Goal: Find specific page/section

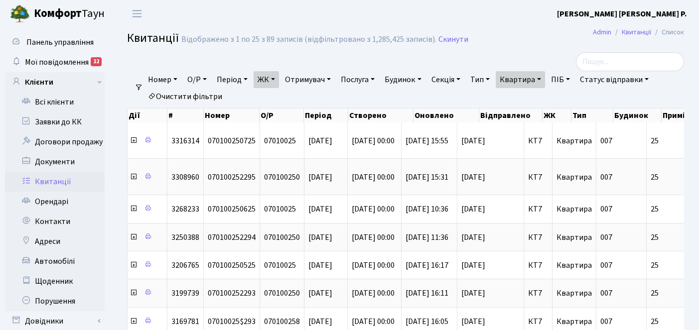
select select "25"
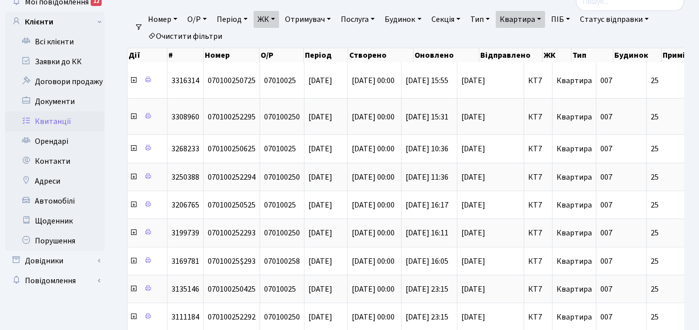
scroll to position [0, 0]
click at [545, 17] on link "Квартира" at bounding box center [520, 19] width 49 height 17
type input "2"
type input "2-1675"
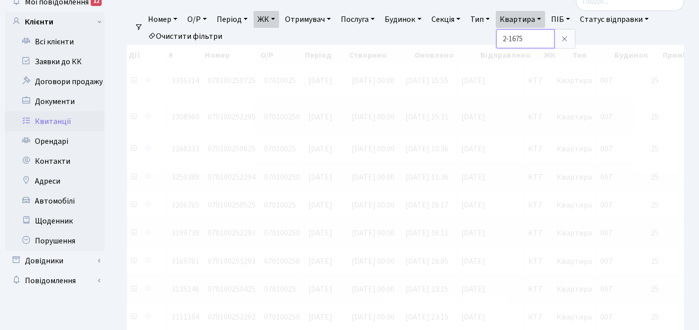
scroll to position [51, 0]
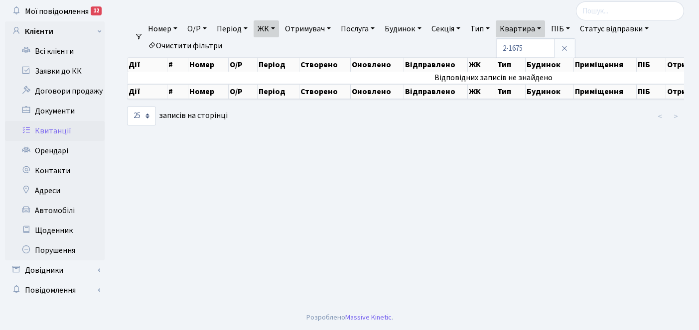
click at [278, 28] on link "ЖК" at bounding box center [266, 28] width 25 height 17
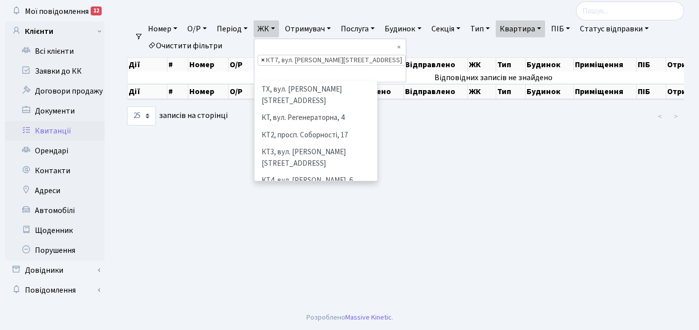
scroll to position [103, 0]
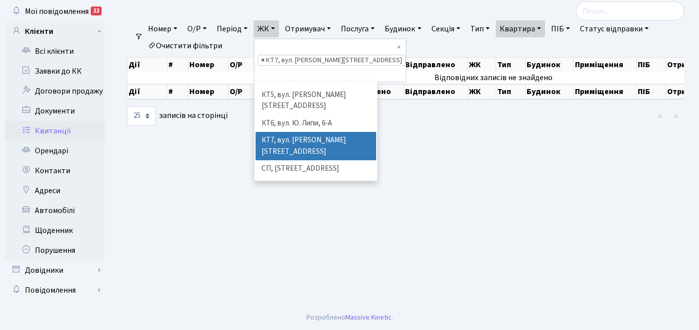
click at [265, 55] on span "×" at bounding box center [262, 60] width 3 height 10
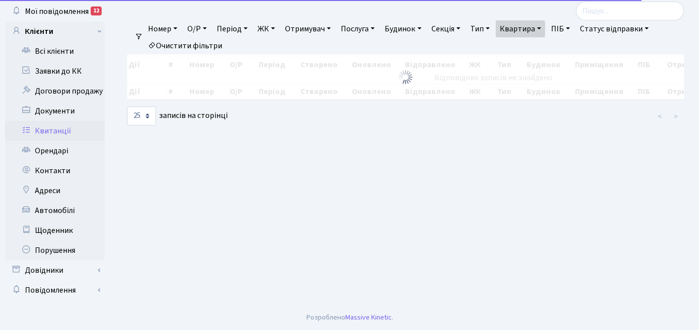
click at [279, 27] on link "ЖК" at bounding box center [266, 28] width 25 height 17
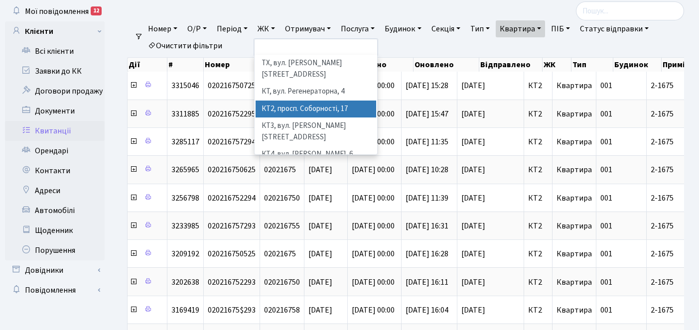
click at [295, 101] on li "КТ2, просп. Соборності, 17" at bounding box center [316, 109] width 121 height 17
